Goal: Book appointment/travel/reservation

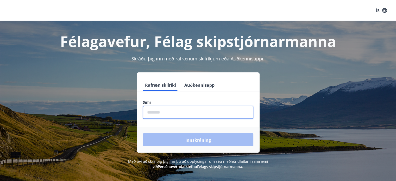
click at [162, 114] on input "phone" at bounding box center [198, 112] width 111 height 13
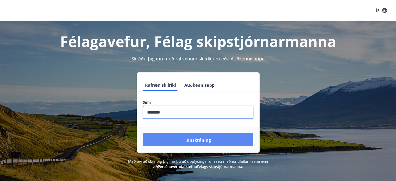
type input "********"
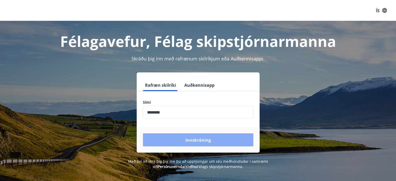
click at [194, 142] on font "Innskráning" at bounding box center [199, 140] width 26 height 6
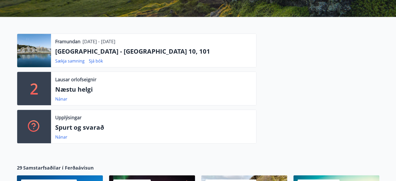
scroll to position [115, 0]
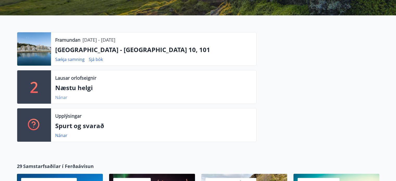
click at [62, 96] on font "Nánar" at bounding box center [61, 98] width 12 height 6
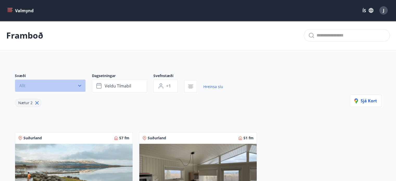
click at [79, 83] on icon "button" at bounding box center [79, 85] width 5 height 5
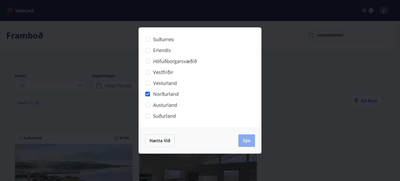
click at [247, 139] on font "Sýn" at bounding box center [247, 141] width 8 height 6
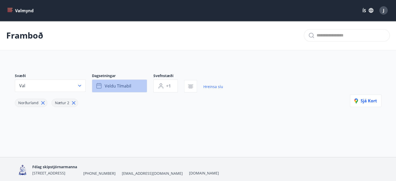
click at [124, 83] on font "Veldu tímabil" at bounding box center [118, 86] width 27 height 6
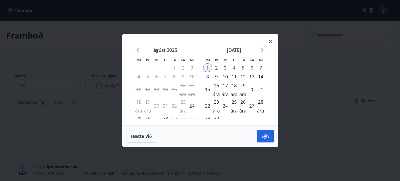
click at [165, 116] on font "28 ára" at bounding box center [165, 122] width 7 height 15
click at [194, 117] on td "31" at bounding box center [192, 122] width 9 height 17
click at [264, 136] on font "Sýn" at bounding box center [266, 136] width 8 height 6
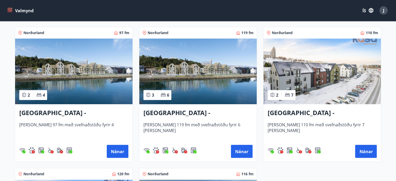
scroll to position [104, 0]
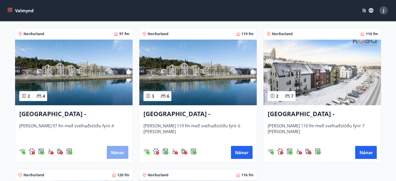
click at [119, 152] on font "Nánar" at bounding box center [117, 153] width 13 height 6
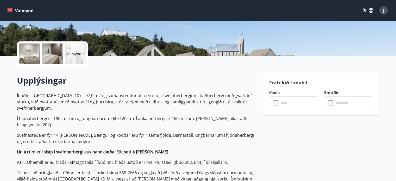
scroll to position [115, 0]
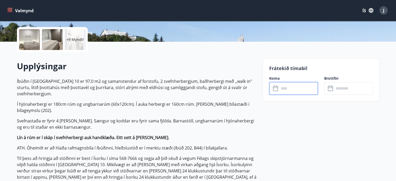
click at [283, 90] on input "text" at bounding box center [298, 88] width 39 height 13
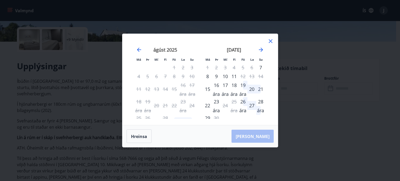
click at [269, 39] on icon at bounding box center [271, 41] width 6 height 6
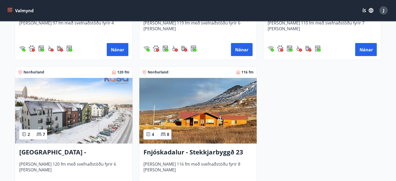
scroll to position [209, 0]
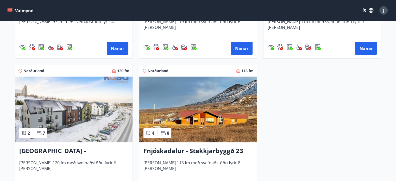
click at [164, 152] on font "Fnjóskadalur - Stekkjarbyggð 23" at bounding box center [194, 150] width 100 height 9
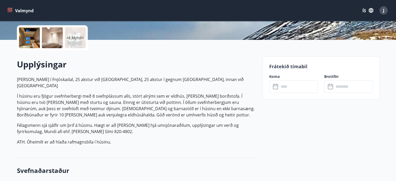
scroll to position [115, 0]
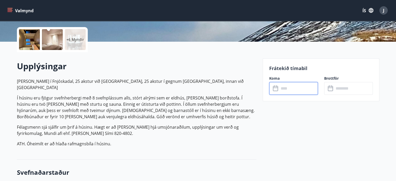
click at [293, 90] on input "text" at bounding box center [298, 88] width 39 height 13
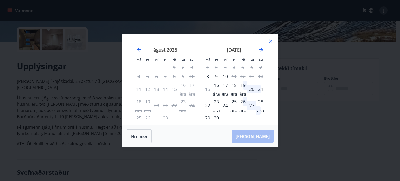
click at [301, 107] on div "Má Þr Mí Fi Fö La Su Má Þr Mí Fi Fö La Su [DATE] 1 2 3 4 5 6 7 8 9 10 11 12 13 …" at bounding box center [200, 90] width 400 height 181
